Goal: Task Accomplishment & Management: Manage account settings

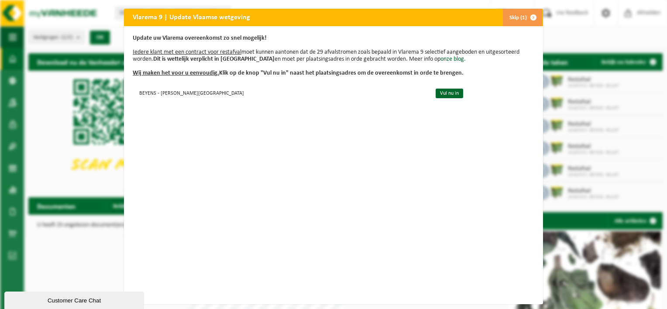
click at [509, 19] on button "Skip (1)" at bounding box center [522, 17] width 40 height 17
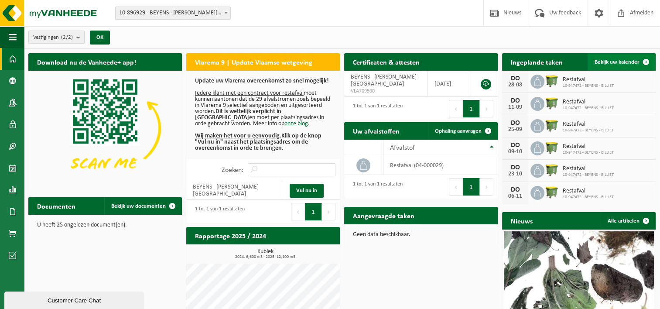
click at [614, 60] on span "Bekijk uw kalender" at bounding box center [617, 62] width 45 height 6
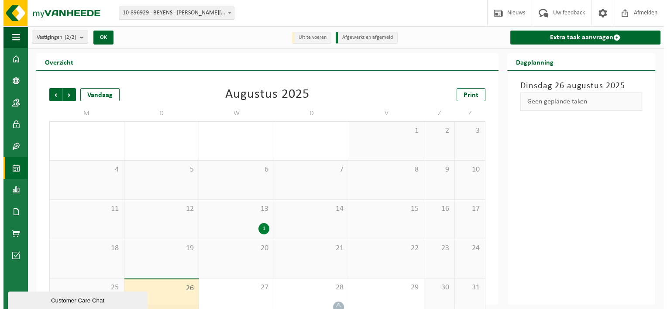
scroll to position [17, 0]
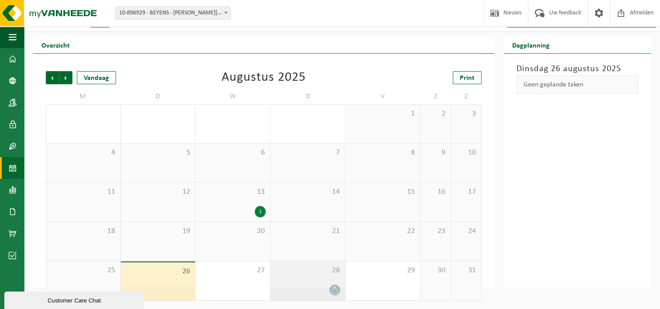
click at [328, 286] on div at bounding box center [308, 290] width 66 height 12
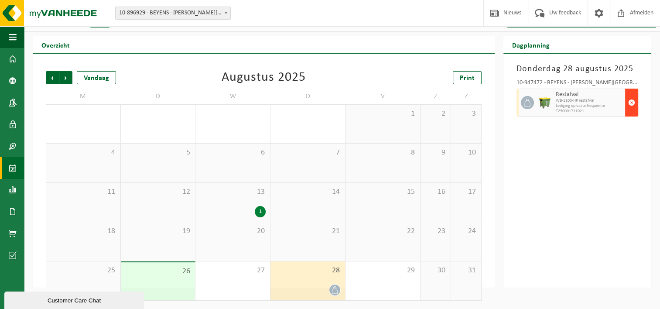
click at [631, 101] on span "button" at bounding box center [631, 102] width 7 height 17
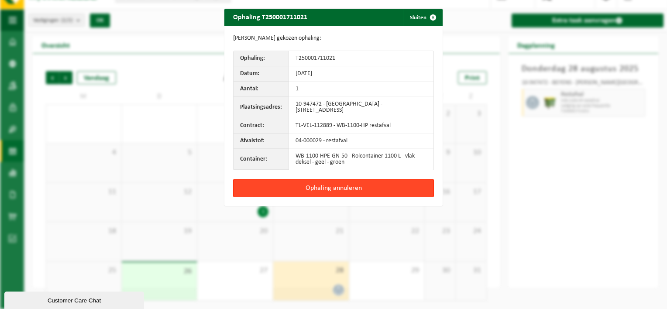
click at [326, 186] on button "Ophaling annuleren" at bounding box center [333, 188] width 201 height 18
